Goal: Transaction & Acquisition: Subscribe to service/newsletter

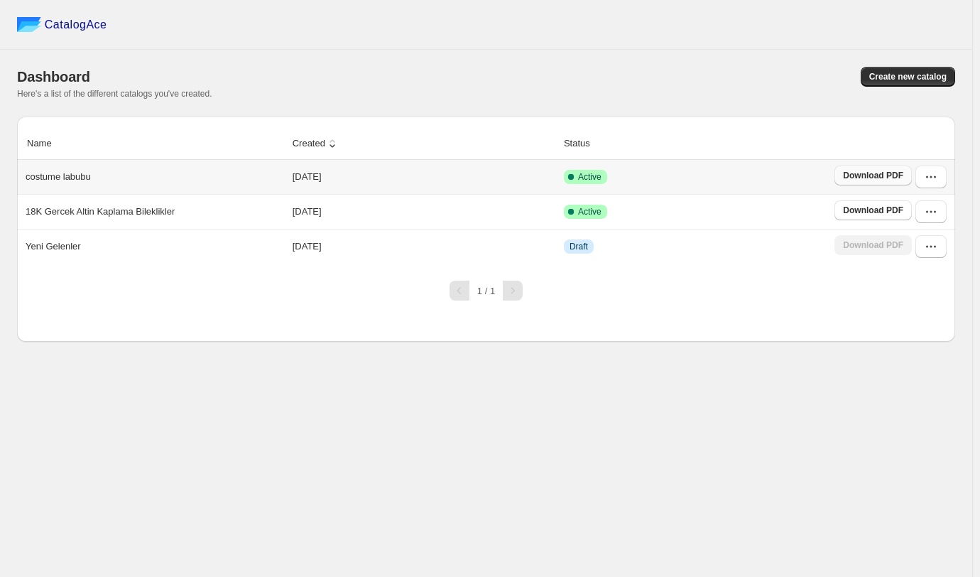
click at [872, 176] on span "Download PDF" at bounding box center [873, 175] width 60 height 11
click at [906, 78] on span "Create new catalog" at bounding box center [908, 76] width 77 height 11
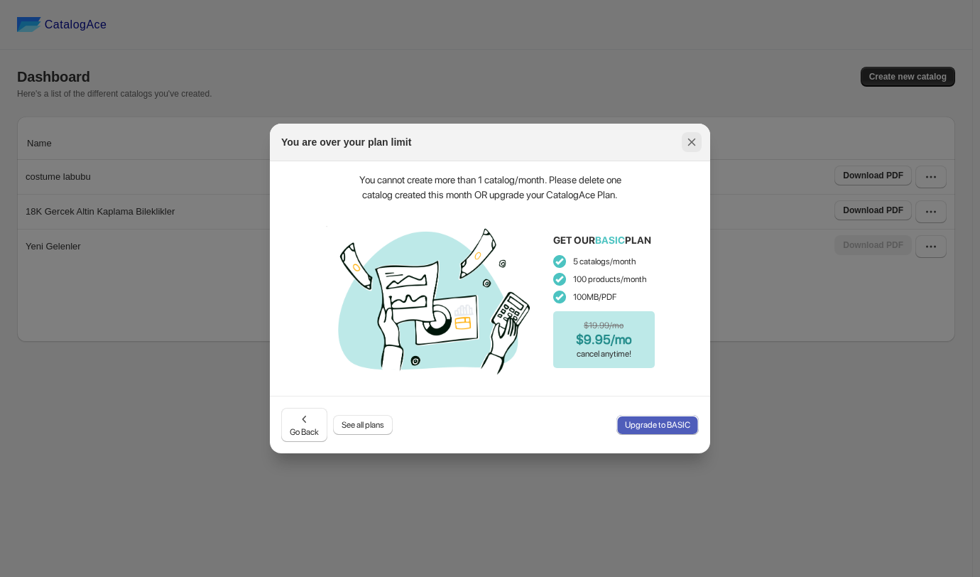
click at [701, 144] on button ":rj:" at bounding box center [692, 142] width 20 height 20
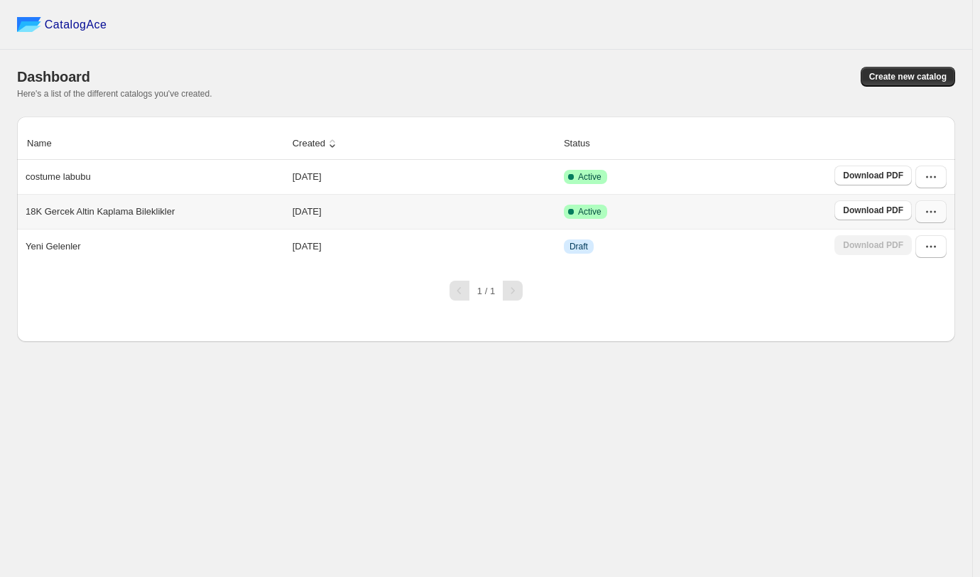
click at [939, 211] on button "button" at bounding box center [931, 211] width 31 height 23
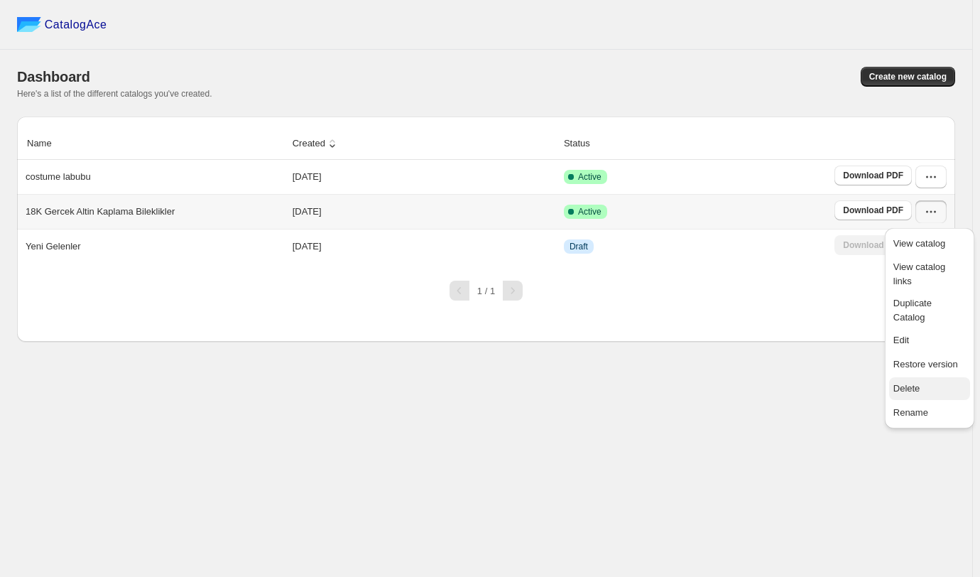
click at [930, 381] on span "Delete" at bounding box center [930, 388] width 72 height 14
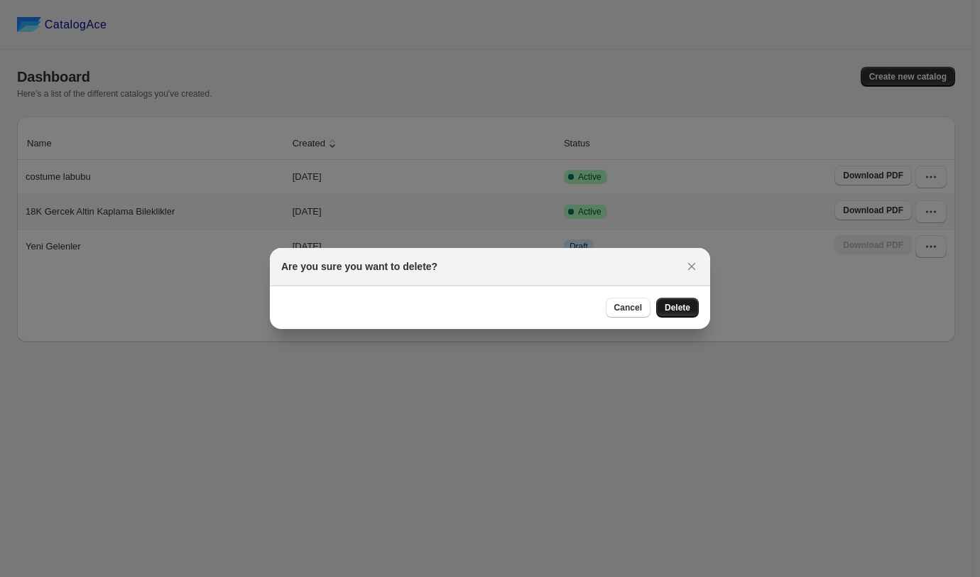
click at [682, 308] on span "Delete" at bounding box center [678, 307] width 26 height 11
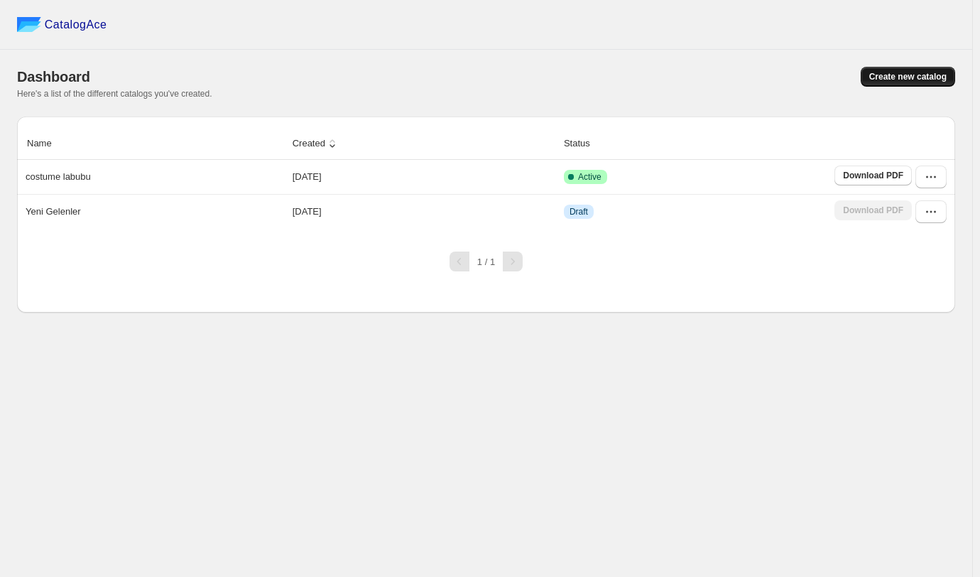
click at [908, 85] on button "Create new catalog" at bounding box center [908, 77] width 94 height 20
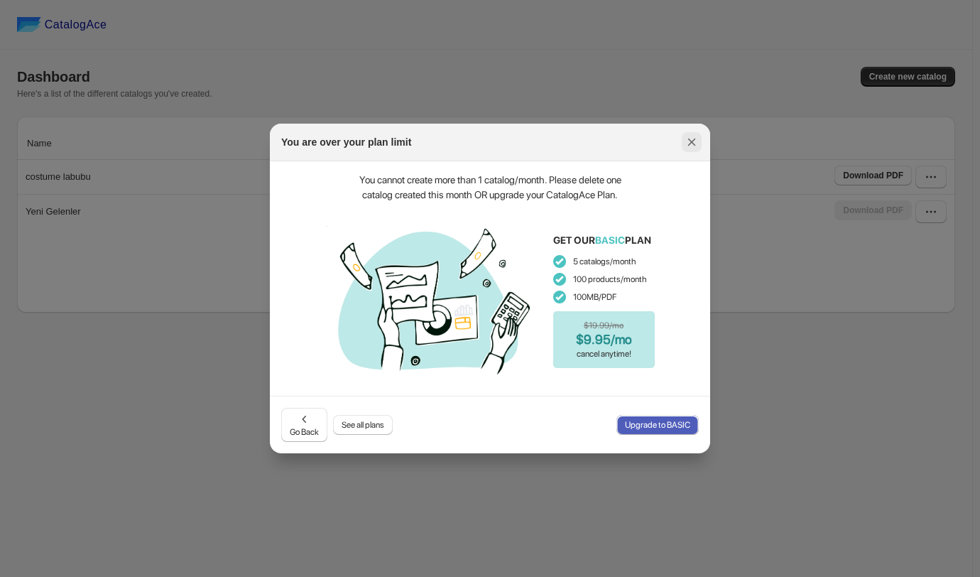
click at [688, 146] on icon ":rj:" at bounding box center [692, 142] width 14 height 14
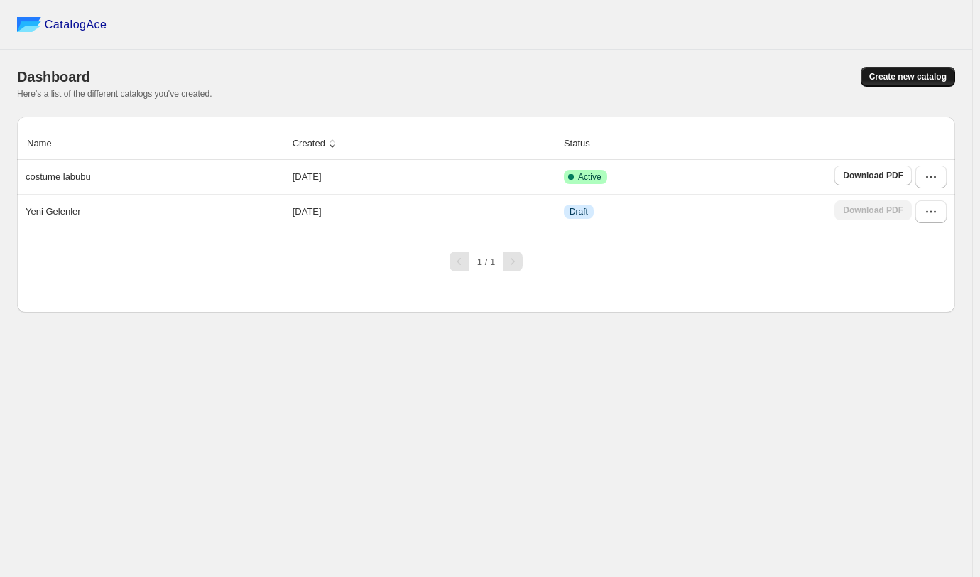
click at [914, 74] on span "Create new catalog" at bounding box center [908, 76] width 77 height 11
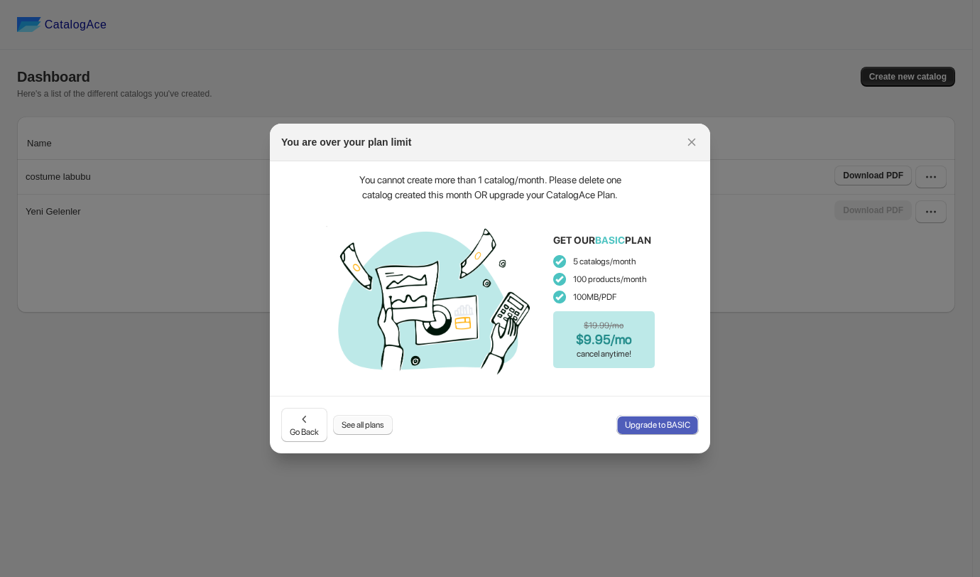
click at [364, 416] on button "See all plans" at bounding box center [363, 425] width 60 height 20
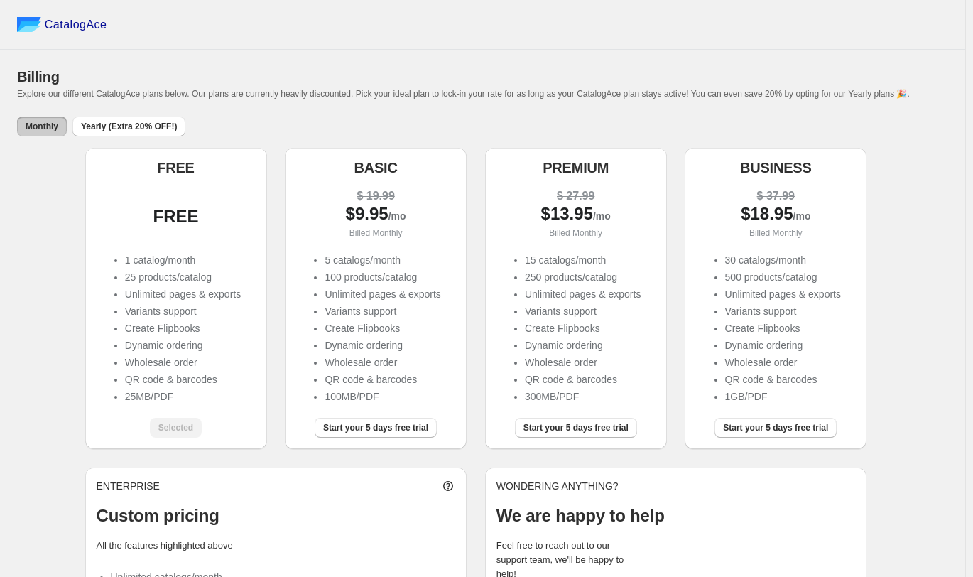
click at [552, 308] on li "Variants support" at bounding box center [583, 311] width 116 height 14
click at [564, 234] on p "Billed Monthly" at bounding box center [576, 233] width 159 height 14
click at [568, 428] on span "Start your 5 days free trial" at bounding box center [576, 427] width 105 height 11
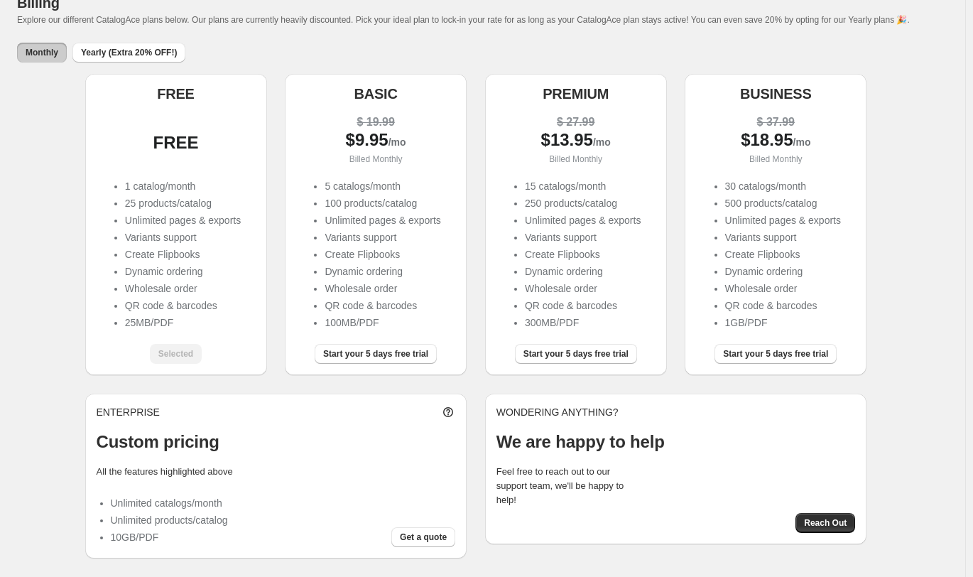
scroll to position [63, 0]
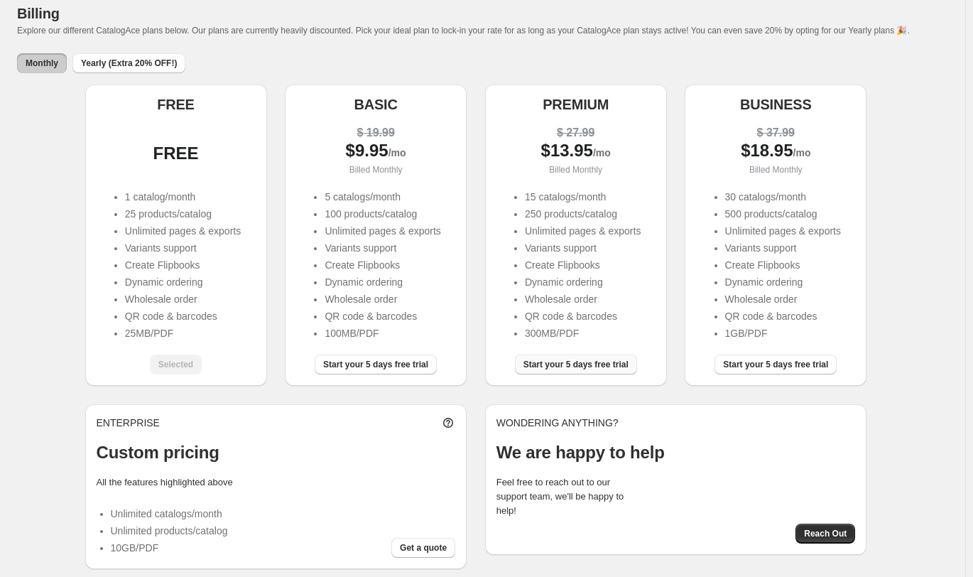
click at [575, 362] on span "Start your 5 days free trial" at bounding box center [576, 364] width 105 height 11
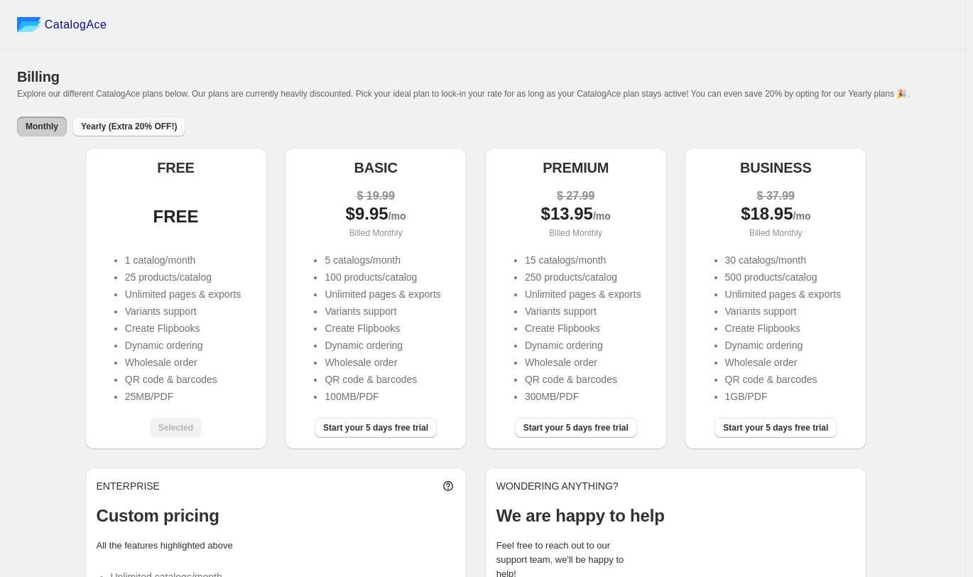
click at [131, 128] on span "Yearly (Extra 20% OFF!)" at bounding box center [129, 126] width 96 height 11
click at [573, 426] on span "Start your 5 days free trial" at bounding box center [576, 427] width 105 height 11
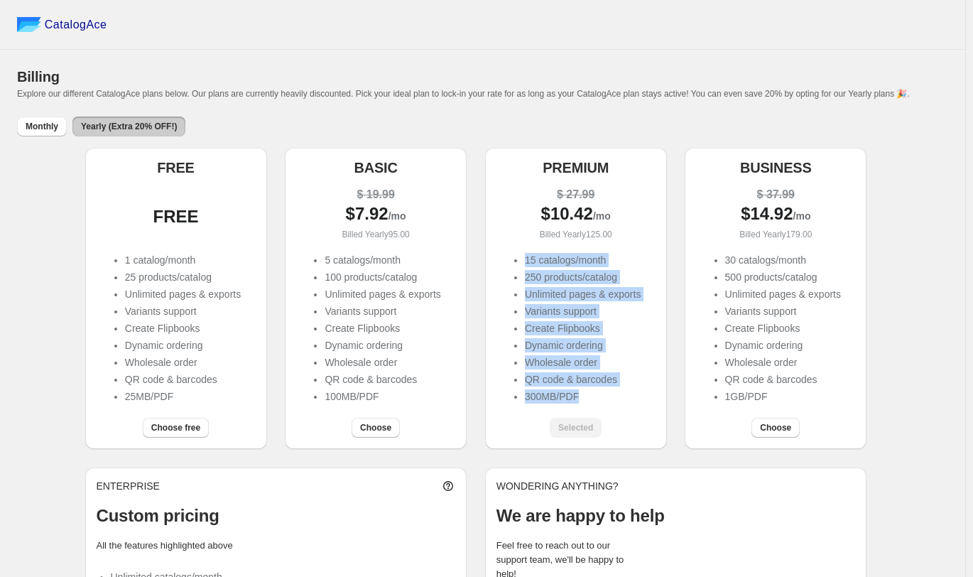
drag, startPoint x: 529, startPoint y: 262, endPoint x: 590, endPoint y: 396, distance: 146.9
click at [590, 396] on ul "15 catalogs/month 250 products/catalog Unlimited pages & exports Variants suppo…" at bounding box center [576, 329] width 130 height 153
copy ul "15 catalogs/month 250 products/catalog Unlimited pages & exports Variants suppo…"
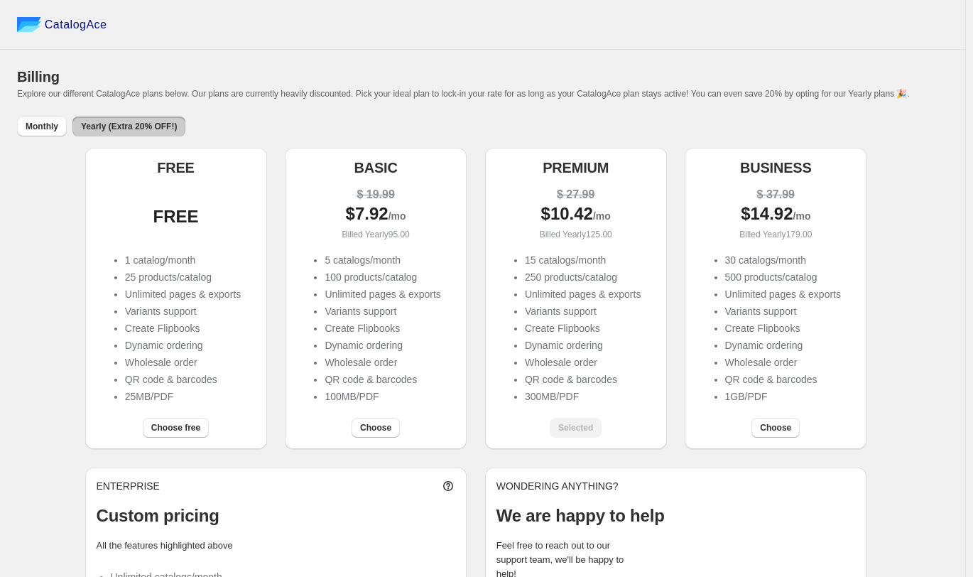
click at [686, 325] on div "FREE FREE 1 catalog/month 25 products/catalog Unlimited pages & exports Variant…" at bounding box center [483, 298] width 796 height 301
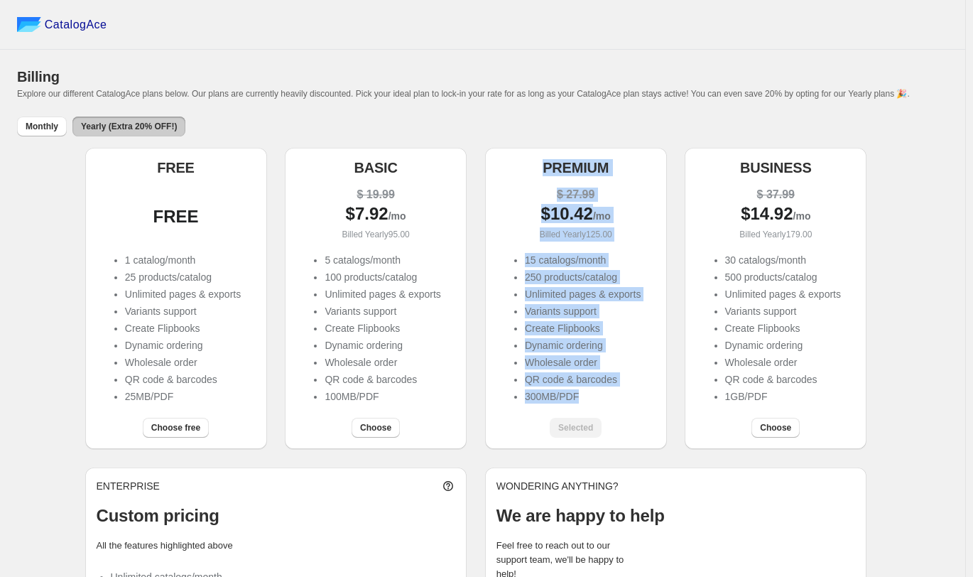
drag, startPoint x: 535, startPoint y: 168, endPoint x: 626, endPoint y: 396, distance: 244.8
click at [626, 396] on div "PREMIUM $ 27.99 $ 10.42 /mo Billed Yearly 125.00 15 catalogs/month 250 products…" at bounding box center [576, 298] width 182 height 301
